Goal: Task Accomplishment & Management: Use online tool/utility

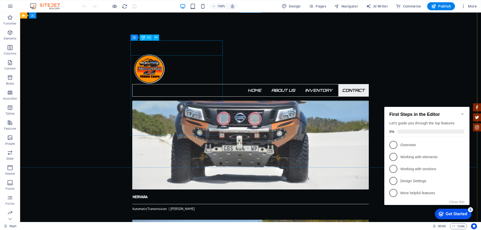
scroll to position [1239, 0]
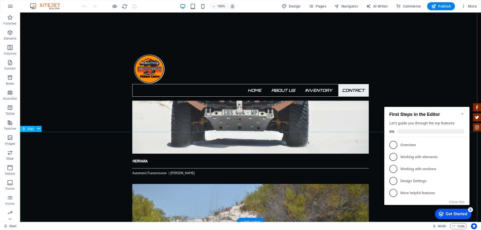
click at [38, 130] on icon at bounding box center [38, 128] width 3 height 5
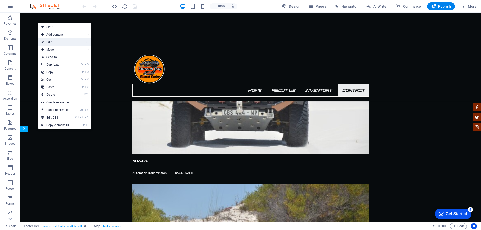
click at [58, 42] on link "⏎ Edit" at bounding box center [55, 42] width 34 height 8
select select "1"
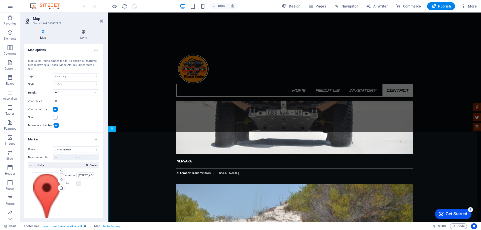
scroll to position [13, 0]
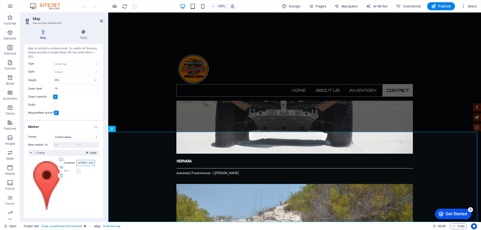
click at [85, 165] on input "[STREET_ADDRESS]" at bounding box center [85, 163] width 19 height 6
drag, startPoint x: 185, startPoint y: 175, endPoint x: 127, endPoint y: 168, distance: 58.9
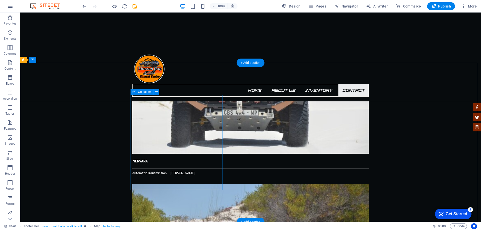
scroll to position [1149, 0]
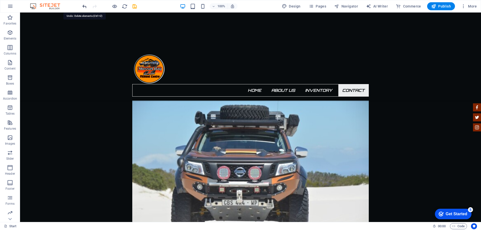
click at [85, 7] on icon "undo" at bounding box center [85, 7] width 6 height 6
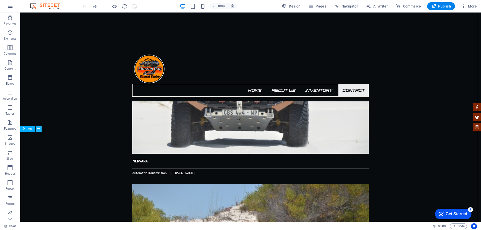
click at [39, 128] on icon at bounding box center [38, 128] width 3 height 5
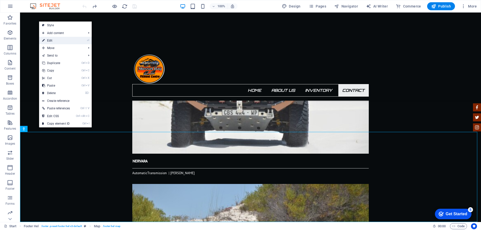
click at [54, 40] on link "⏎ Edit" at bounding box center [56, 41] width 34 height 8
select select "1"
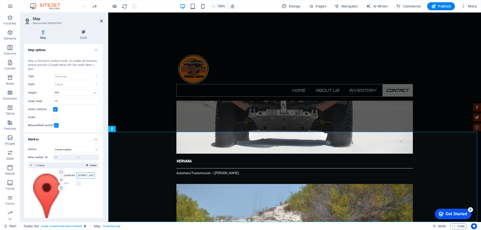
click at [79, 176] on input "[STREET_ADDRESS]" at bounding box center [85, 176] width 19 height 6
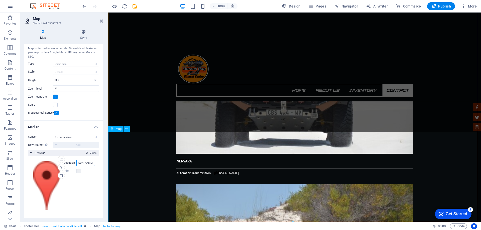
type input "[STREET_ADDRESS][PERSON_NAME]."
click at [62, 167] on div "Upload" at bounding box center [61, 168] width 8 height 8
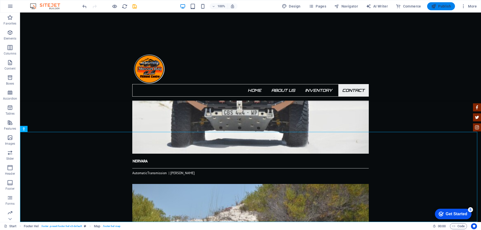
click at [447, 9] on button "Publish" at bounding box center [441, 6] width 28 height 8
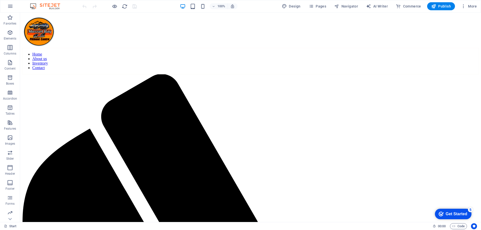
scroll to position [301, 0]
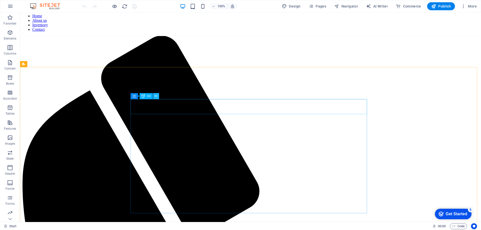
click at [156, 95] on icon at bounding box center [156, 96] width 3 height 5
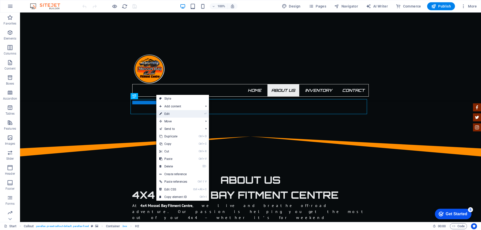
click at [177, 115] on link "⏎ Edit" at bounding box center [173, 114] width 34 height 8
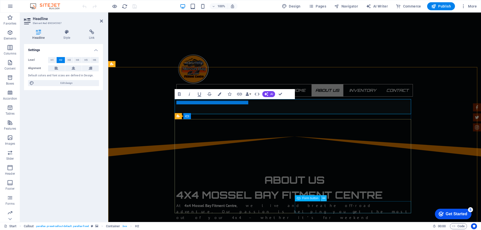
click at [323, 200] on icon at bounding box center [324, 198] width 3 height 5
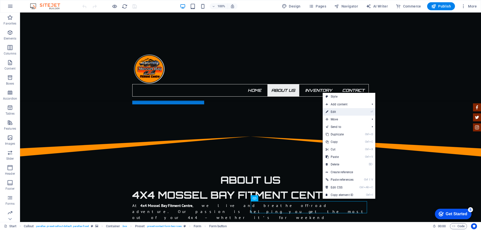
click at [346, 111] on link "⏎ Edit" at bounding box center [340, 112] width 34 height 8
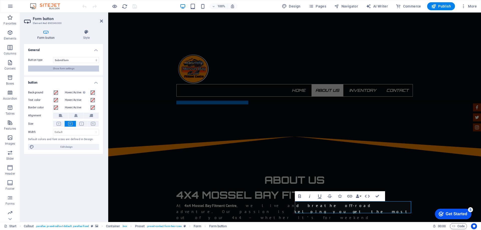
click at [69, 69] on span "Show form settings" at bounding box center [64, 69] width 22 height 6
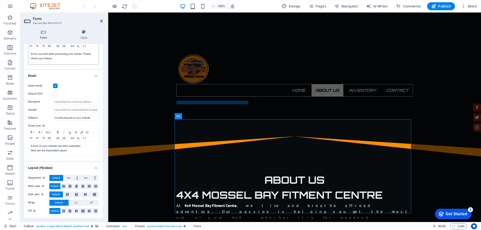
scroll to position [103, 0]
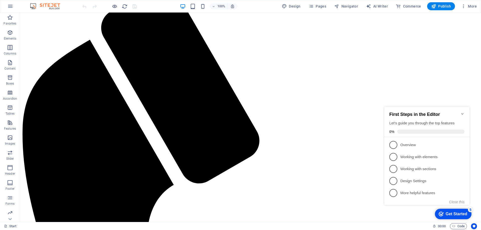
scroll to position [351, 0]
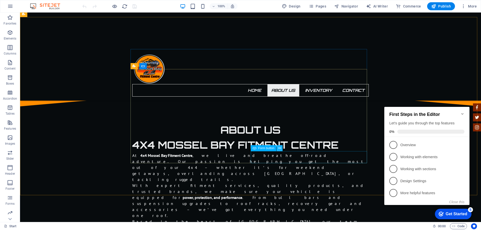
click at [279, 150] on icon at bounding box center [279, 148] width 3 height 5
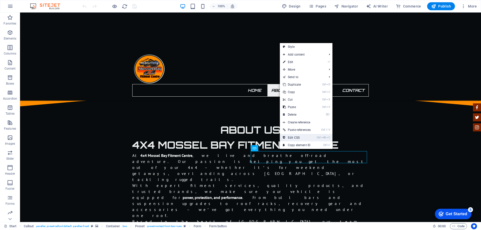
click at [294, 139] on link "Ctrl Alt C Edit CSS" at bounding box center [297, 138] width 34 height 8
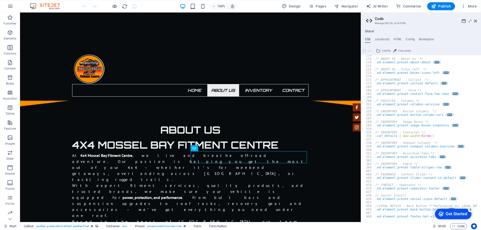
scroll to position [184, 0]
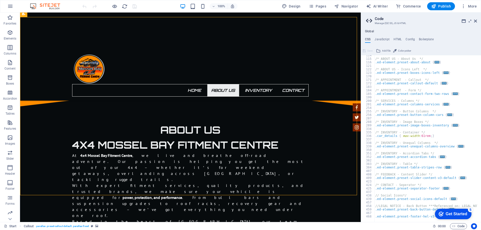
click at [475, 18] on h2 "Code" at bounding box center [426, 19] width 102 height 5
click at [476, 20] on icon at bounding box center [475, 21] width 3 height 4
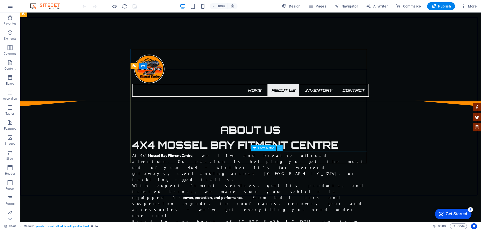
click at [279, 150] on icon at bounding box center [279, 148] width 3 height 5
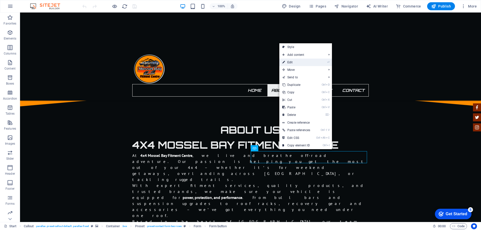
click at [313, 62] on link "⏎ Edit" at bounding box center [296, 63] width 34 height 8
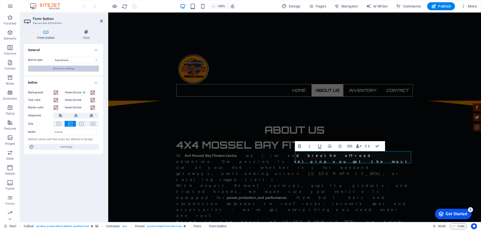
click at [67, 69] on span "Show form settings" at bounding box center [64, 69] width 22 height 6
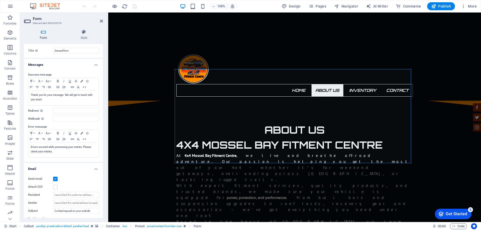
scroll to position [0, 0]
